Goal: Information Seeking & Learning: Learn about a topic

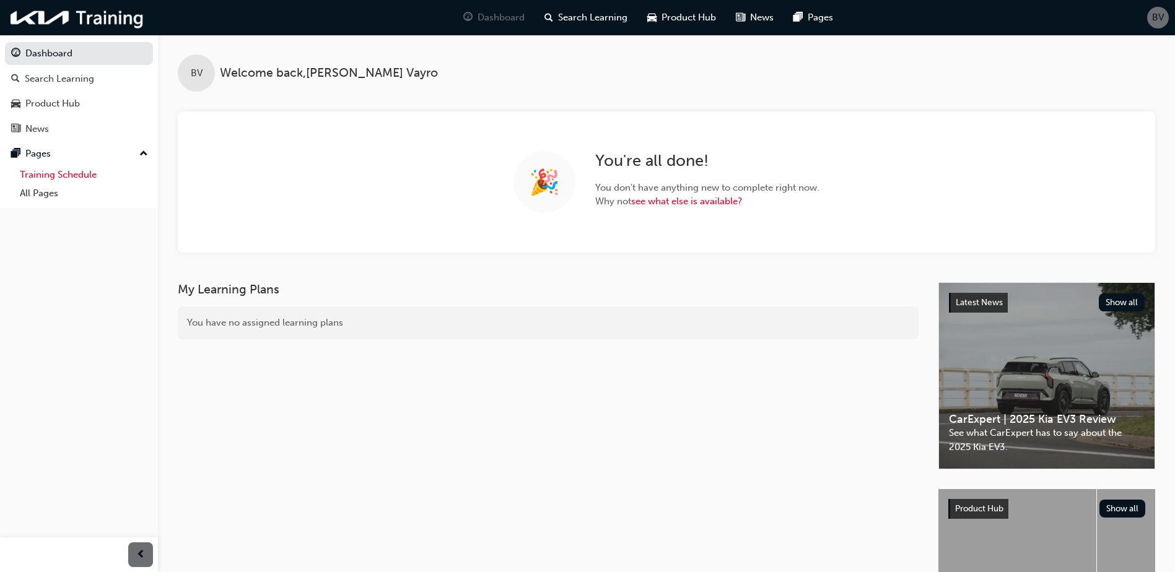
click at [71, 176] on link "Training Schedule" at bounding box center [84, 174] width 138 height 19
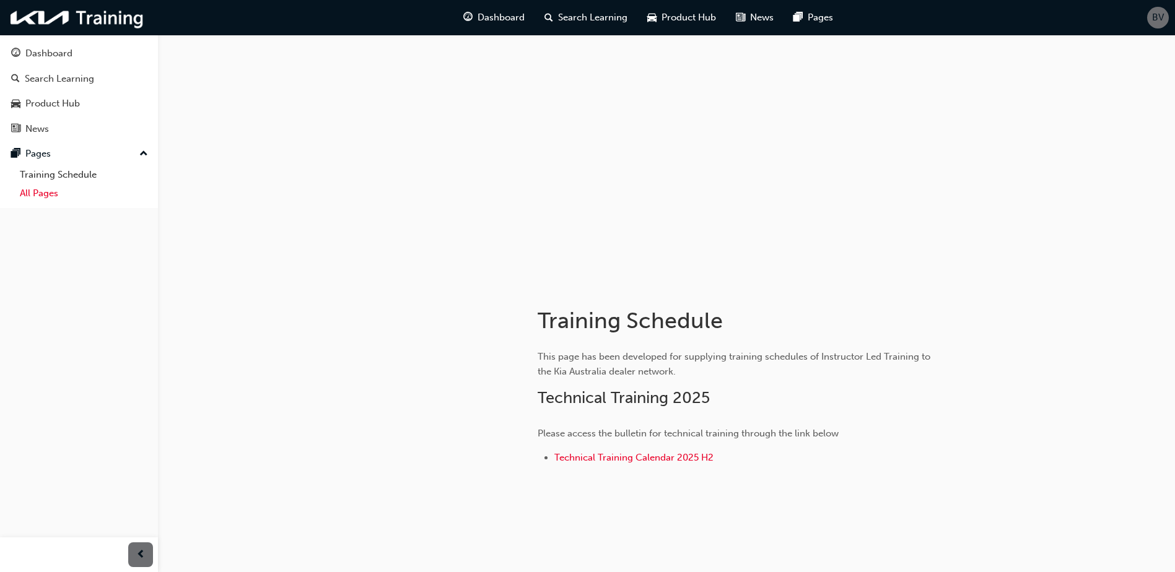
click at [37, 191] on link "All Pages" at bounding box center [84, 193] width 138 height 19
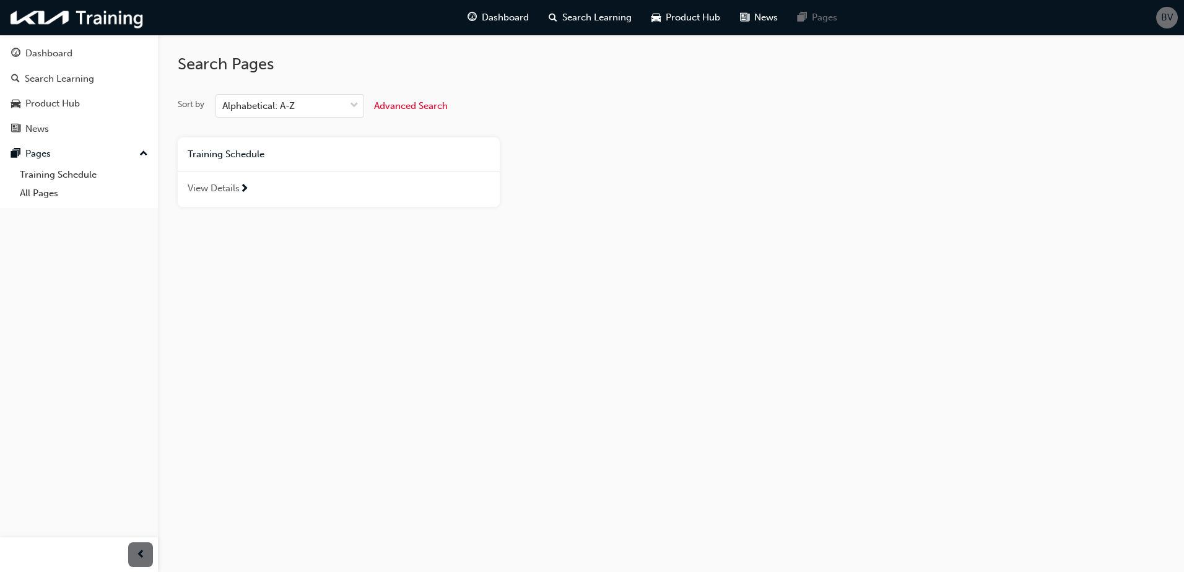
click at [240, 189] on div at bounding box center [244, 189] width 9 height 15
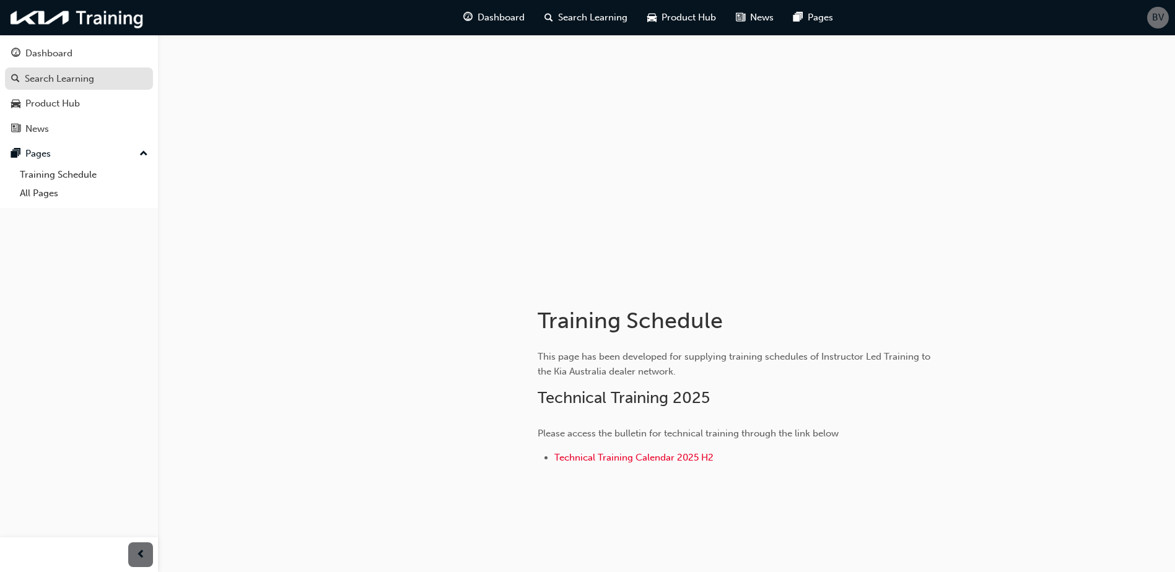
click at [62, 80] on div "Search Learning" at bounding box center [59, 79] width 69 height 14
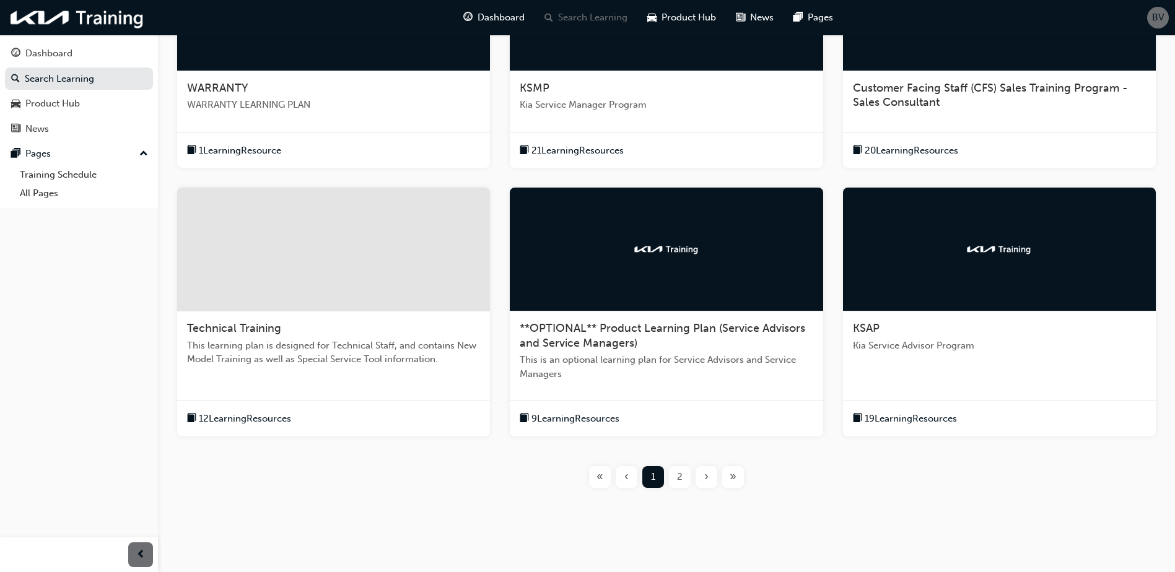
scroll to position [356, 0]
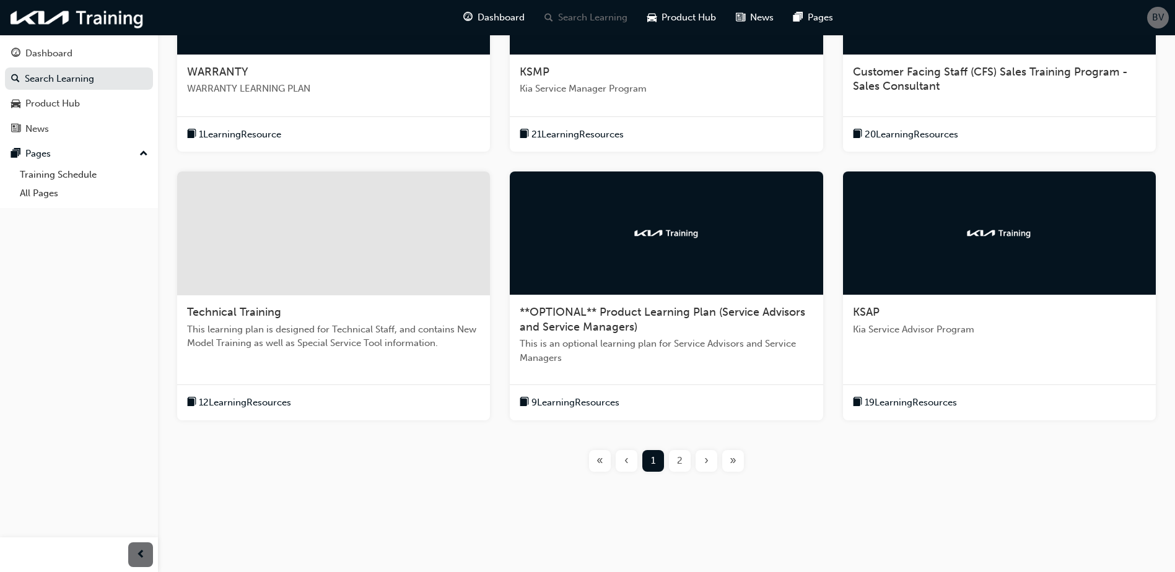
click at [676, 465] on div "2" at bounding box center [680, 461] width 22 height 22
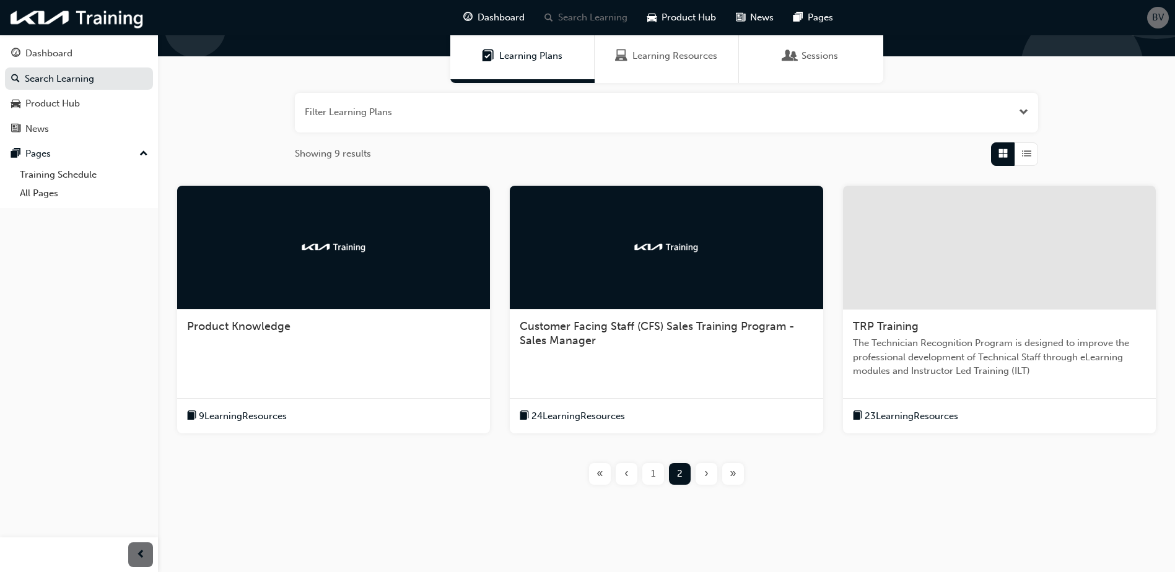
scroll to position [114, 0]
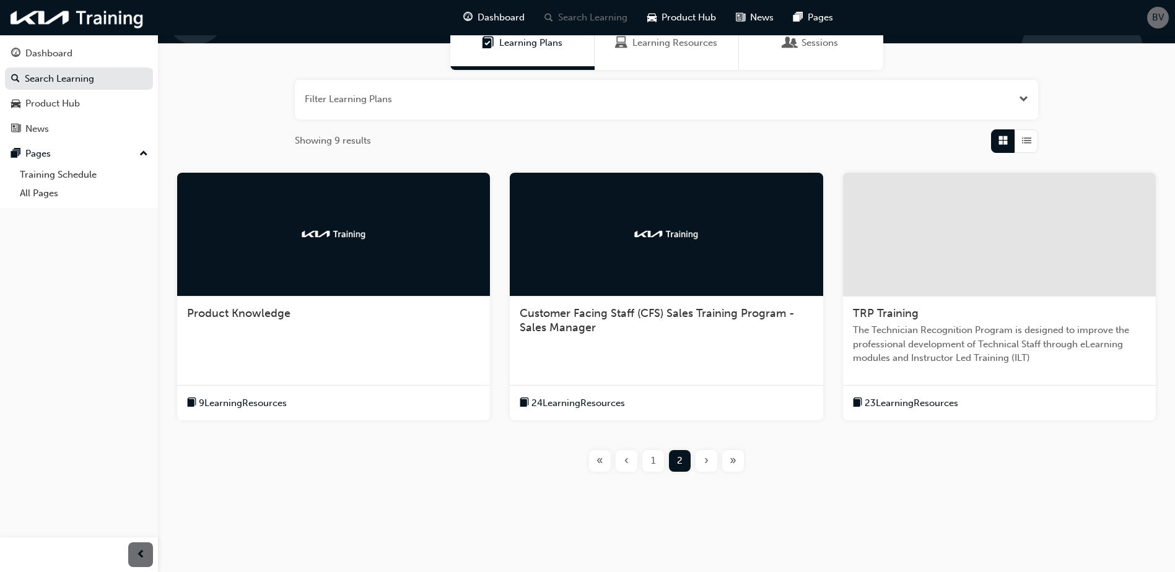
click at [248, 401] on span "9 Learning Resources" at bounding box center [243, 403] width 88 height 14
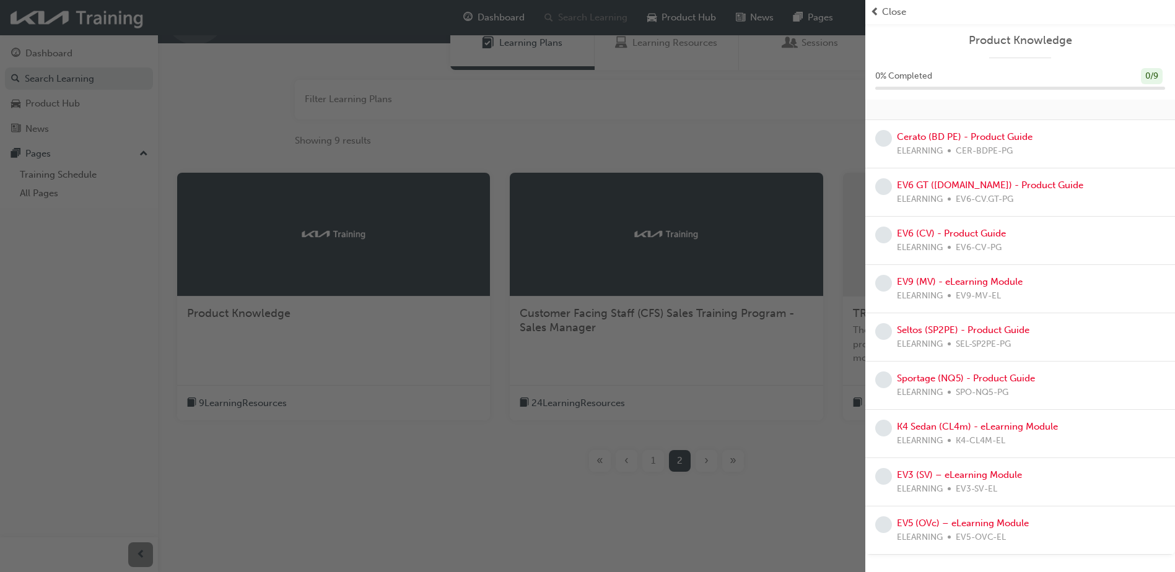
click at [679, 116] on div "button" at bounding box center [432, 286] width 865 height 572
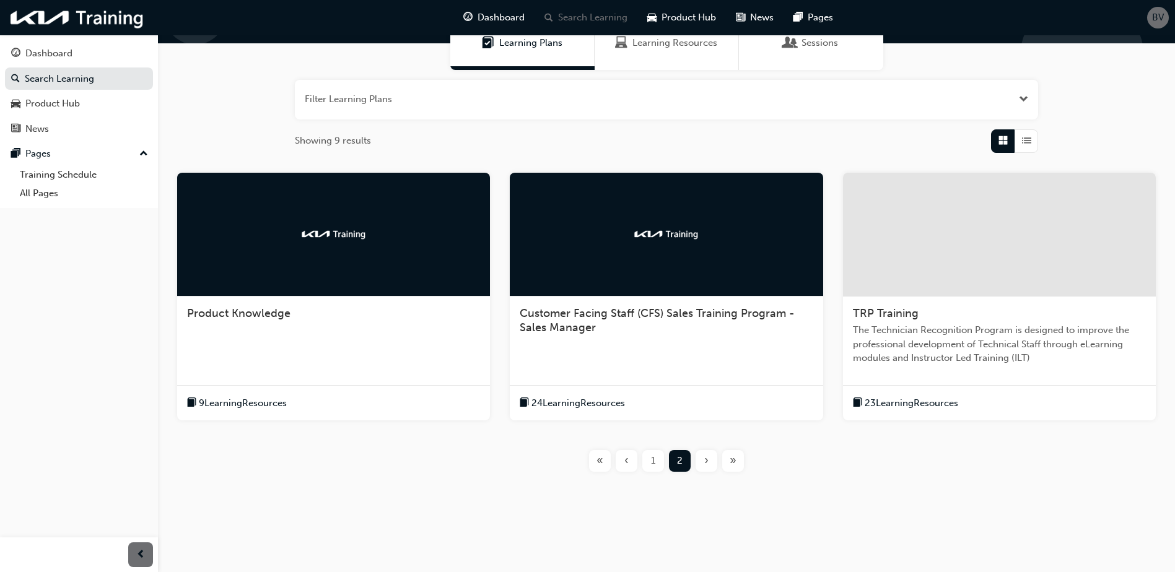
click at [583, 400] on span "24 Learning Resources" at bounding box center [579, 403] width 94 height 14
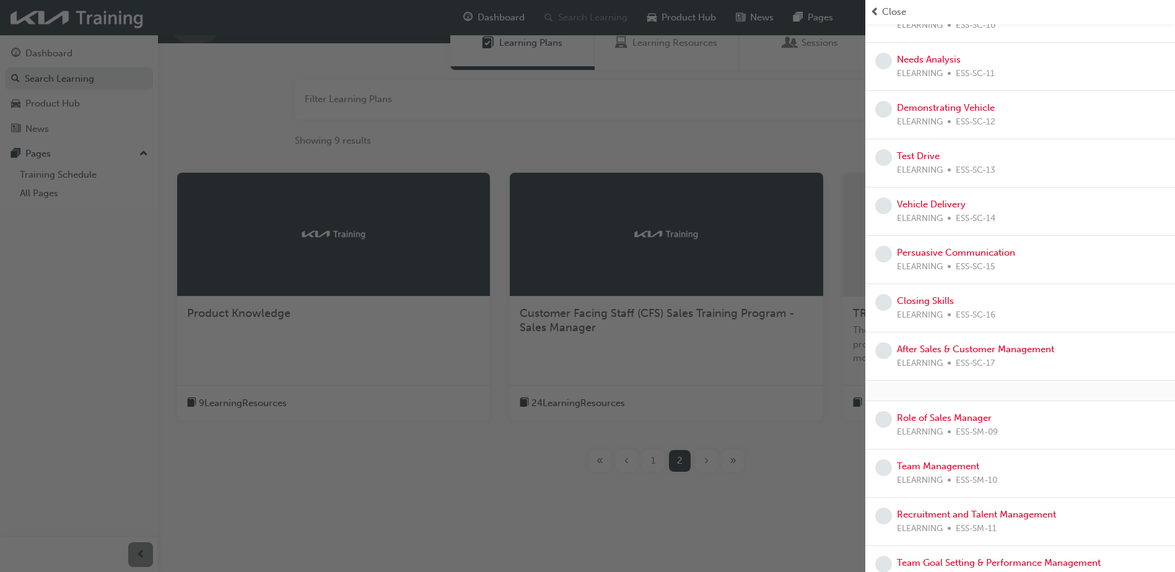
scroll to position [804, 0]
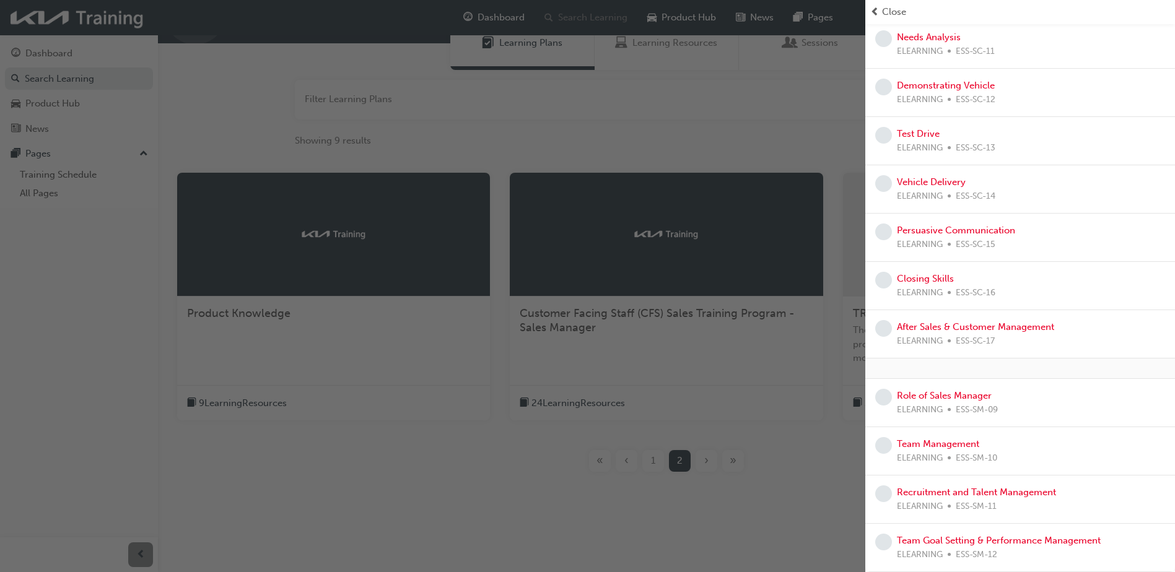
click at [769, 123] on div "button" at bounding box center [432, 286] width 865 height 572
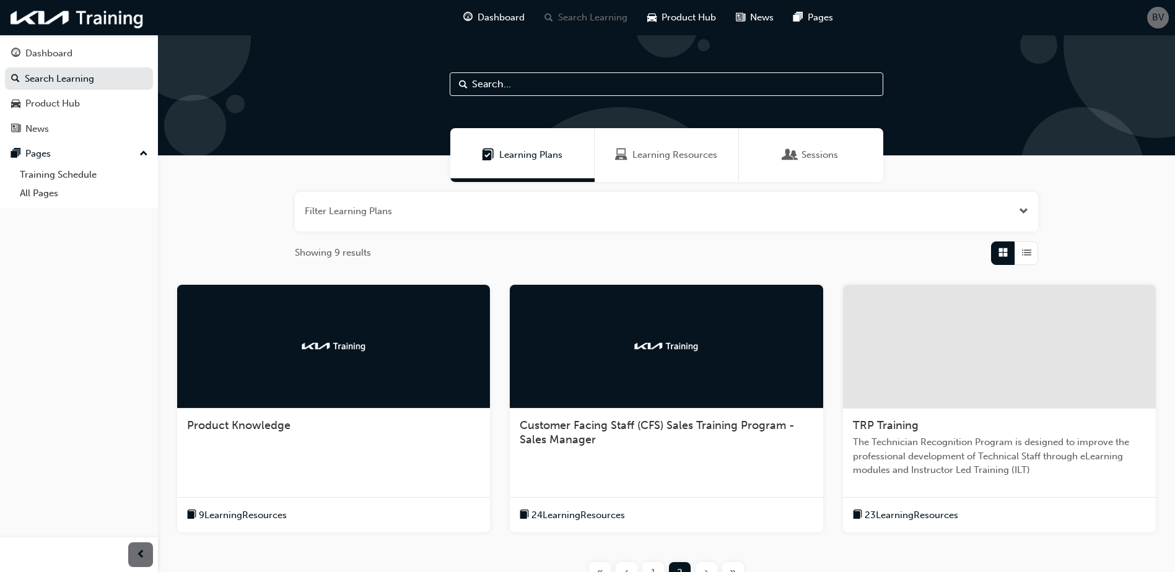
scroll to position [0, 0]
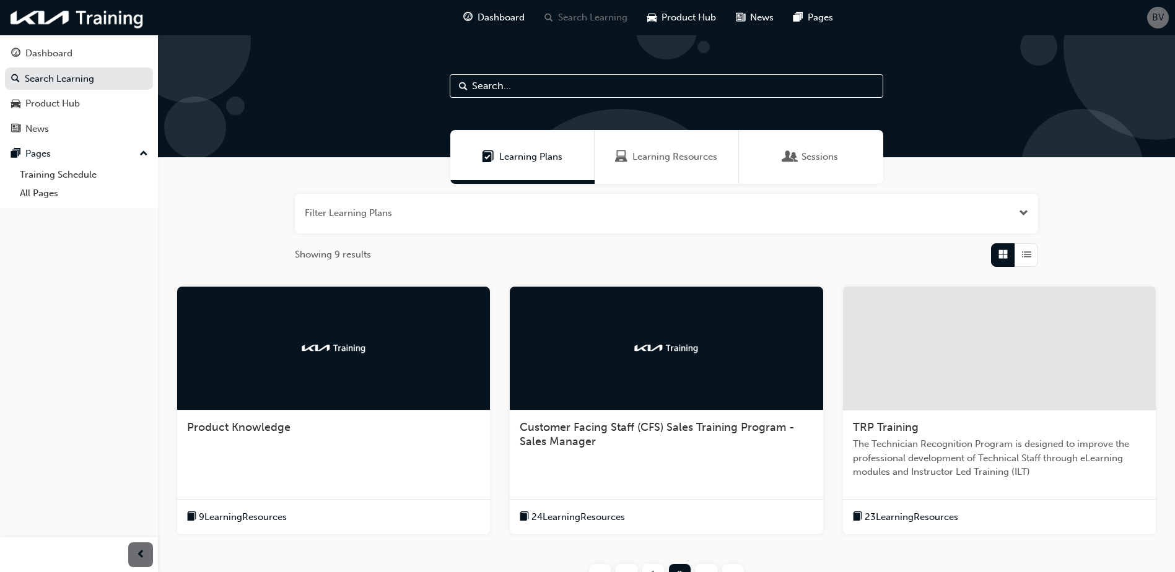
click at [795, 159] on span "Sessions" at bounding box center [790, 157] width 12 height 14
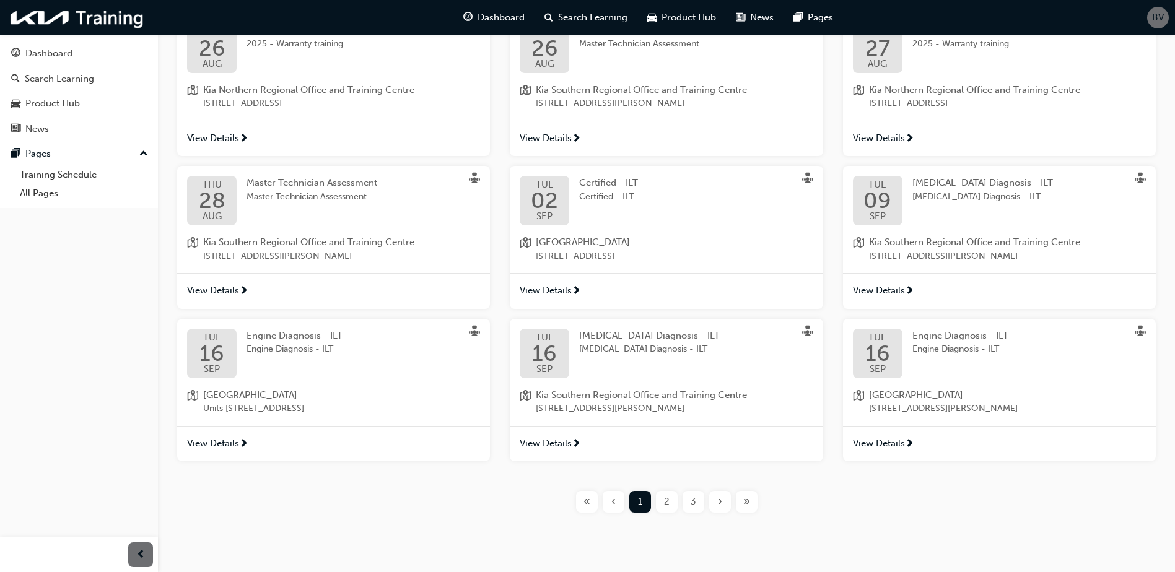
scroll to position [294, 0]
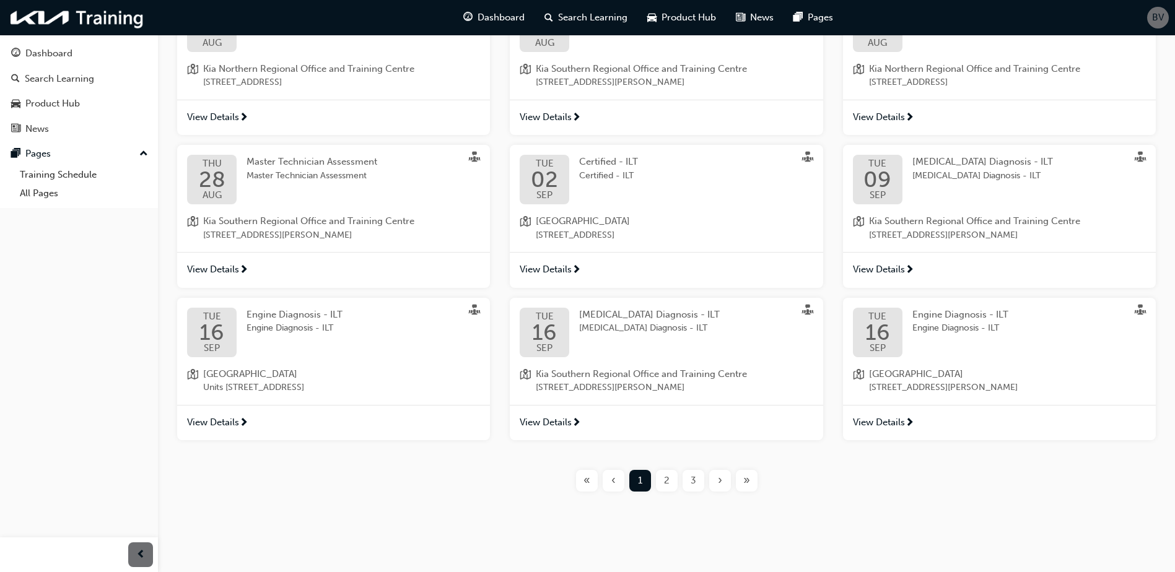
click at [665, 486] on span "2" at bounding box center [667, 481] width 6 height 14
